Goal: Information Seeking & Learning: Learn about a topic

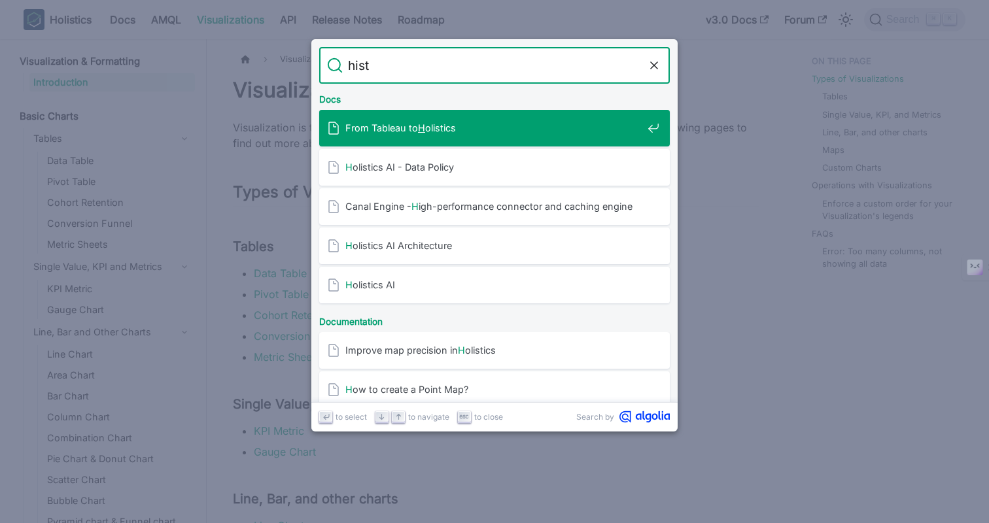
type input "histo"
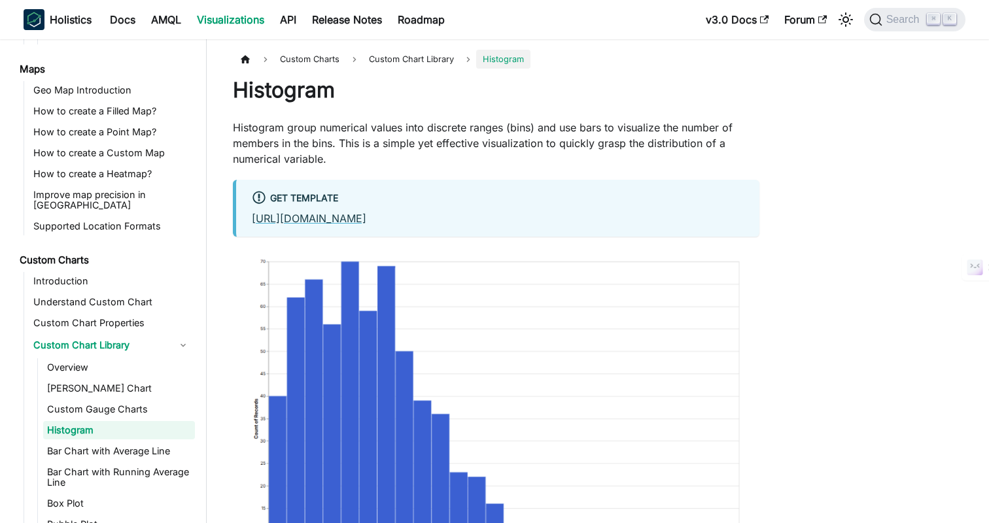
scroll to position [531, 0]
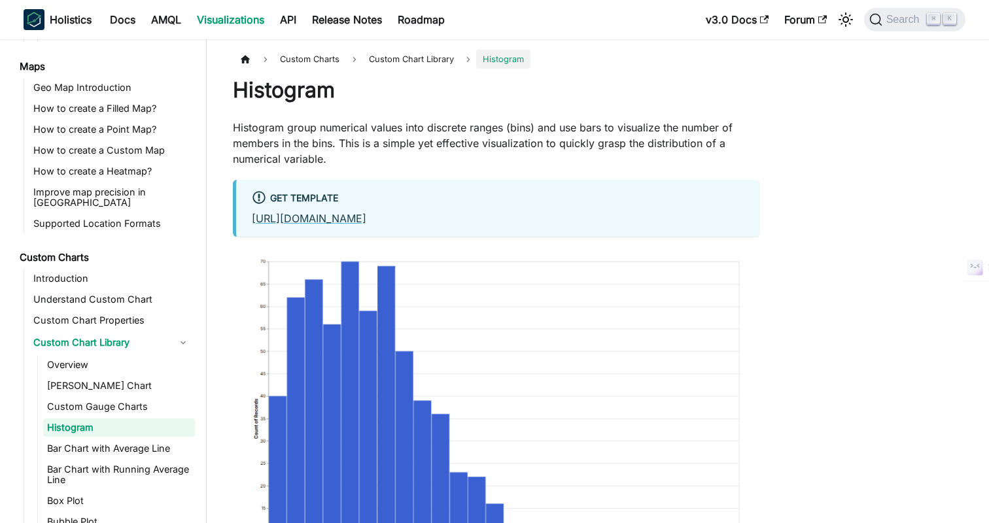
click at [531, 121] on p "Histogram group numerical values into discrete ranges (bins) and use bars to vi…" at bounding box center [496, 143] width 526 height 47
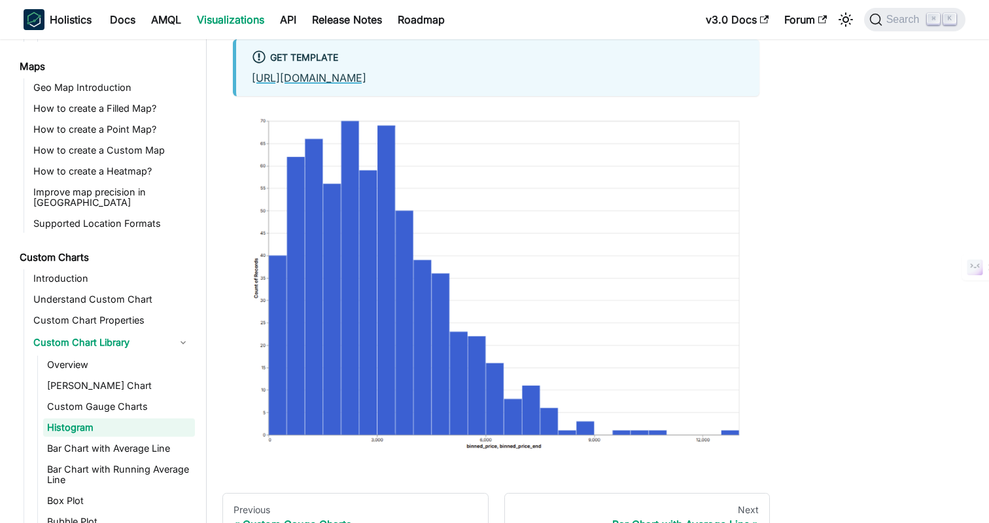
scroll to position [0, 0]
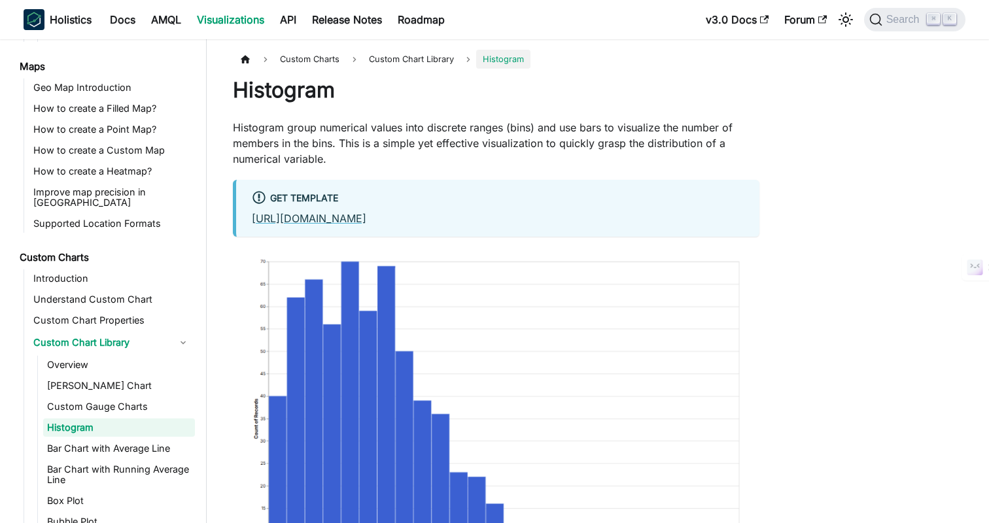
click at [455, 94] on h1 "Histogram" at bounding box center [496, 90] width 526 height 26
click at [470, 94] on h1 "Histogram" at bounding box center [496, 90] width 526 height 26
click at [485, 154] on p "Histogram group numerical values into discrete ranges (bins) and use bars to vi…" at bounding box center [496, 143] width 526 height 47
click at [521, 154] on p "Histogram group numerical values into discrete ranges (bins) and use bars to vi…" at bounding box center [496, 143] width 526 height 47
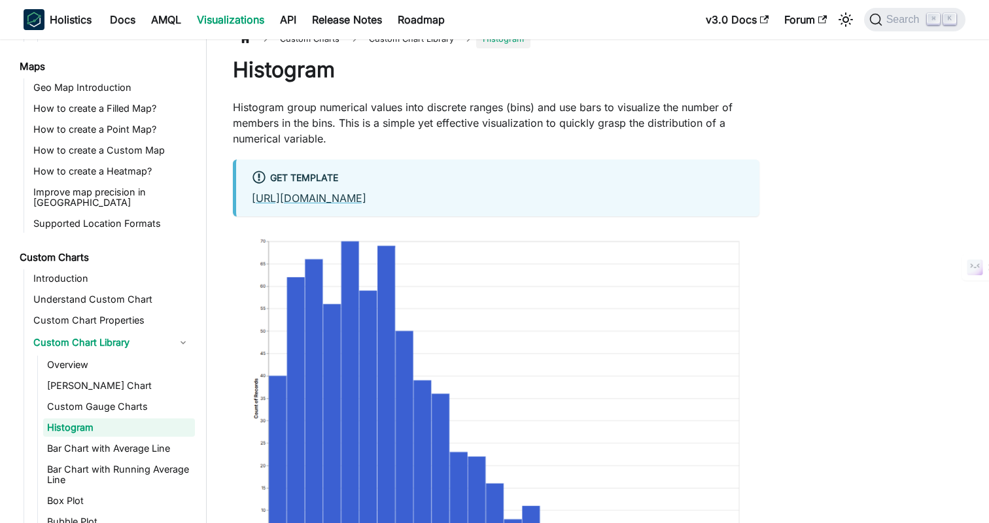
click at [623, 139] on p "Histogram group numerical values into discrete ranges (bins) and use bars to vi…" at bounding box center [496, 122] width 526 height 47
click at [613, 120] on p "Histogram group numerical values into discrete ranges (bins) and use bars to vi…" at bounding box center [496, 122] width 526 height 47
click at [629, 122] on p "Histogram group numerical values into discrete ranges (bins) and use bars to vi…" at bounding box center [496, 122] width 526 height 47
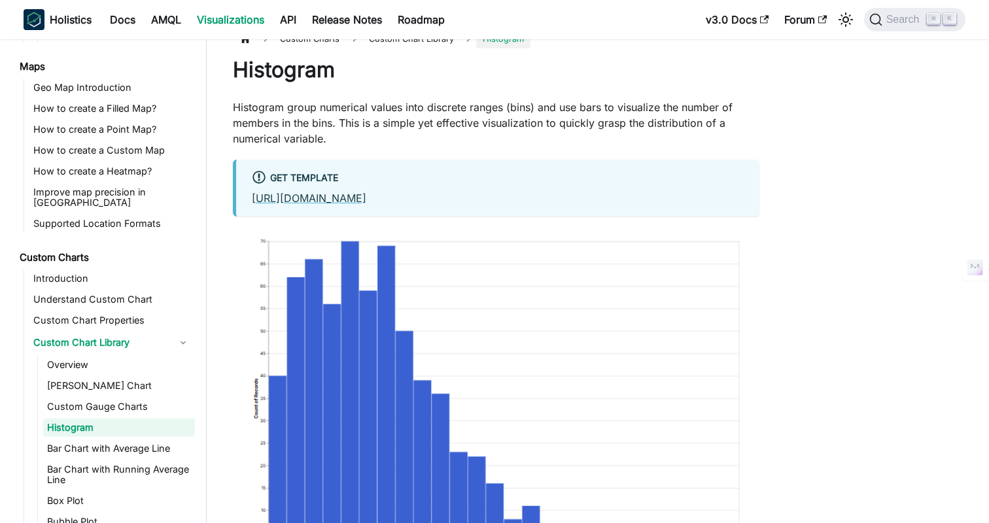
click at [629, 122] on p "Histogram group numerical values into discrete ranges (bins) and use bars to vi…" at bounding box center [496, 122] width 526 height 47
click at [608, 146] on div "Histogram Histogram group numerical values into discrete ranges (bins) and use …" at bounding box center [496, 319] width 526 height 524
click at [579, 146] on p "Histogram group numerical values into discrete ranges (bins) and use bars to vi…" at bounding box center [496, 122] width 526 height 47
click at [619, 146] on p "Histogram group numerical values into discrete ranges (bins) and use bars to vi…" at bounding box center [496, 122] width 526 height 47
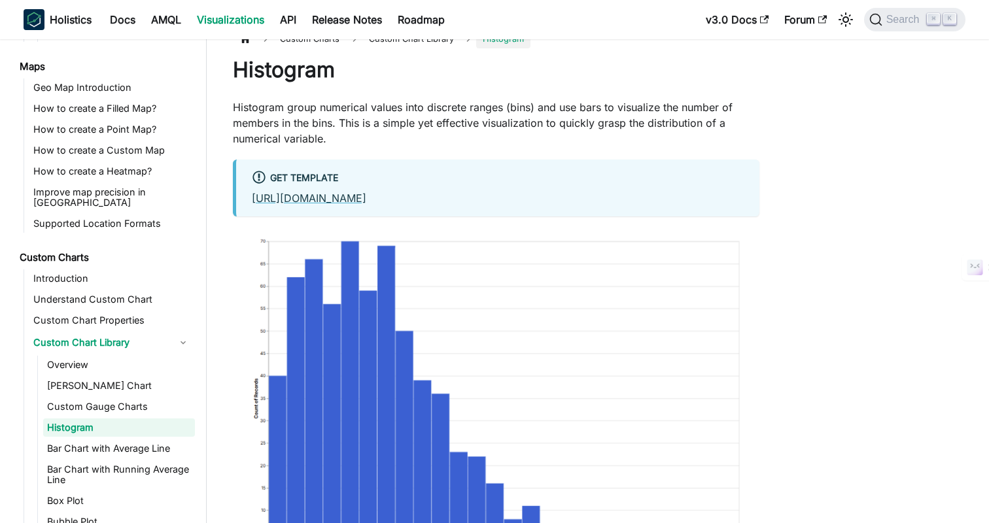
click at [592, 142] on p "Histogram group numerical values into discrete ranges (bins) and use bars to vi…" at bounding box center [496, 122] width 526 height 47
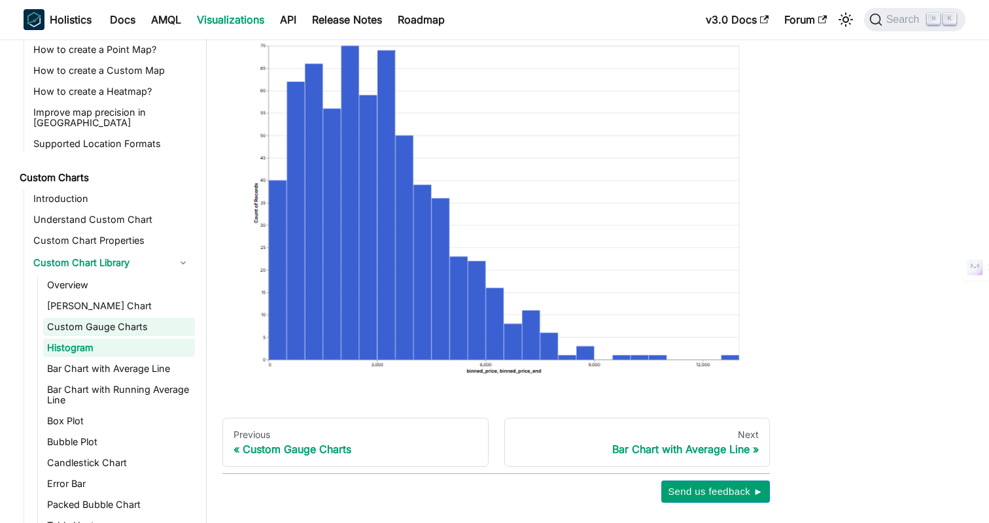
scroll to position [574, 0]
